Goal: Find specific page/section: Find specific page/section

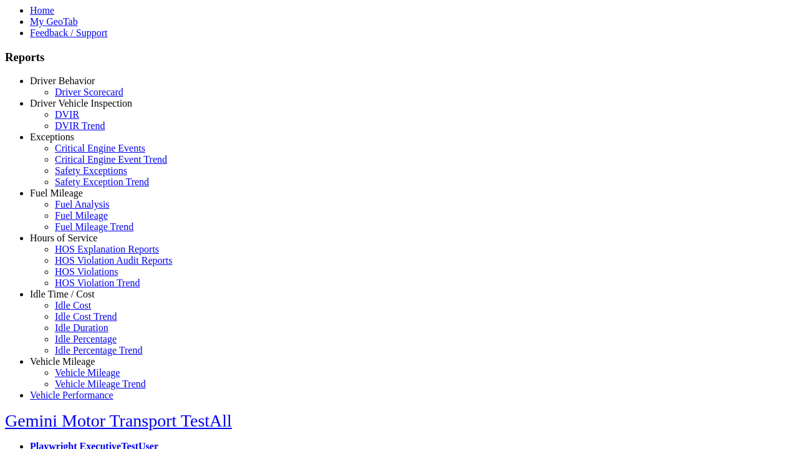
click at [72, 299] on link "Idle Time / Cost" at bounding box center [62, 294] width 65 height 11
click at [81, 310] on link "Idle Cost" at bounding box center [73, 305] width 36 height 11
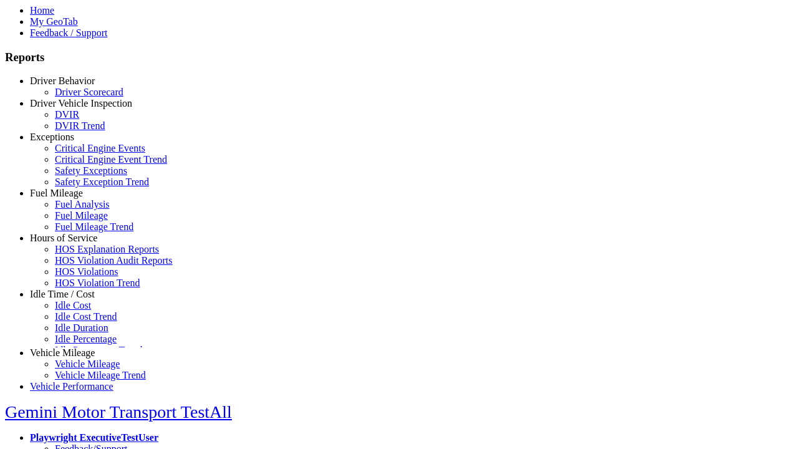
scroll to position [2, 0]
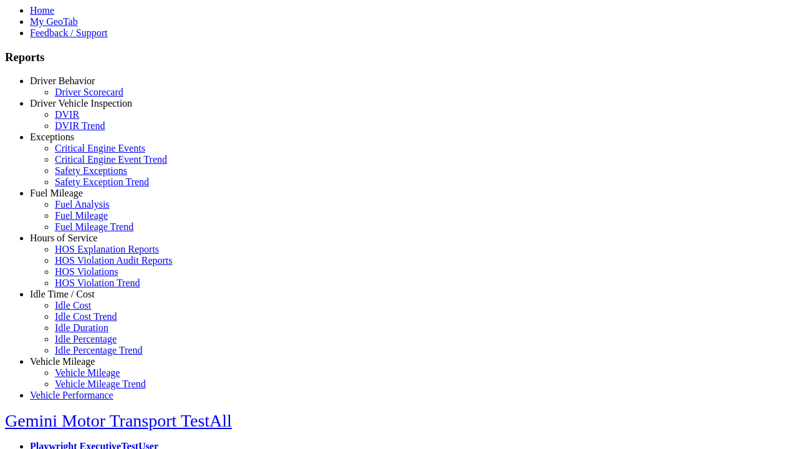
type input "****"
